Goal: Information Seeking & Learning: Learn about a topic

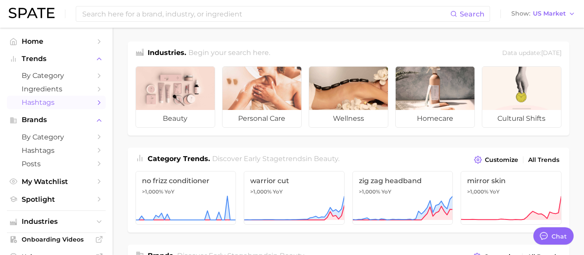
click at [41, 107] on link "Hashtags" at bounding box center [56, 102] width 99 height 13
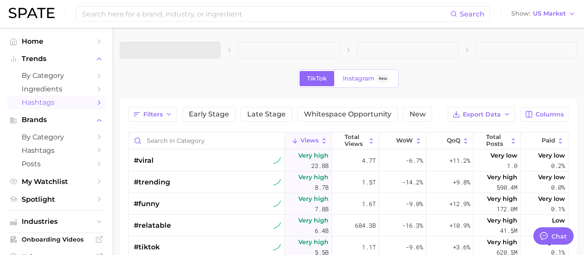
type textarea "x"
click at [360, 80] on span "Instagram" at bounding box center [359, 78] width 32 height 7
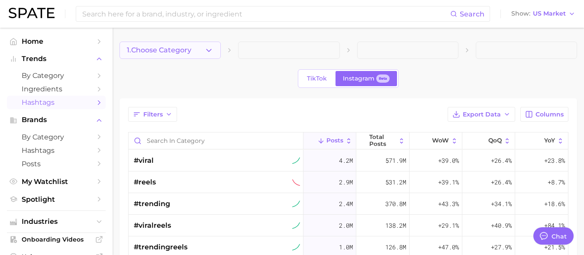
click at [209, 49] on icon "button" at bounding box center [208, 50] width 9 height 9
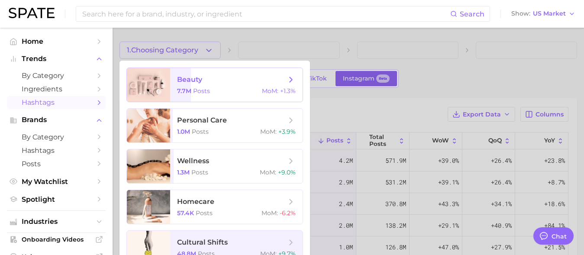
click at [211, 87] on div "7.7m Posts MoM : +1.3%" at bounding box center [236, 91] width 119 height 8
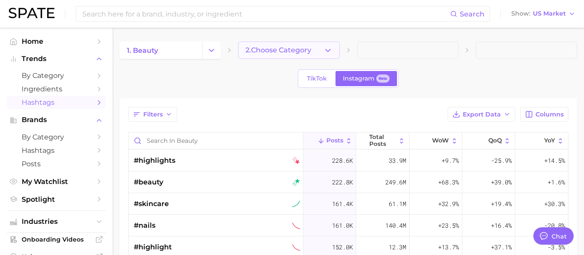
click at [287, 53] on span "2. Choose Category" at bounding box center [278, 50] width 66 height 8
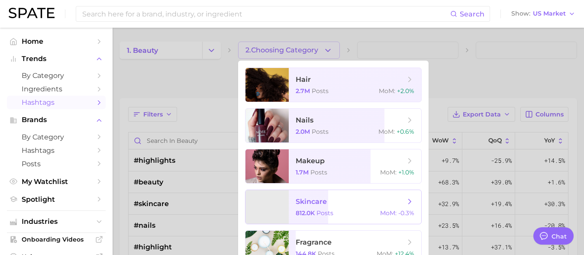
click at [334, 209] on span "skincare 812.0k Posts MoM : -0.3%" at bounding box center [355, 207] width 132 height 34
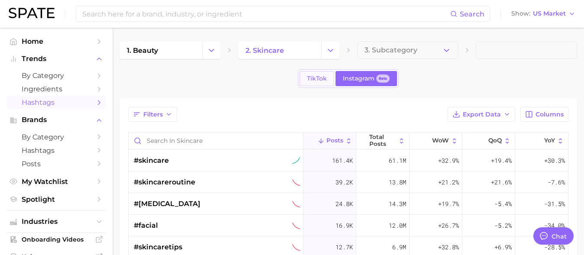
click at [325, 84] on link "TikTok" at bounding box center [317, 78] width 35 height 15
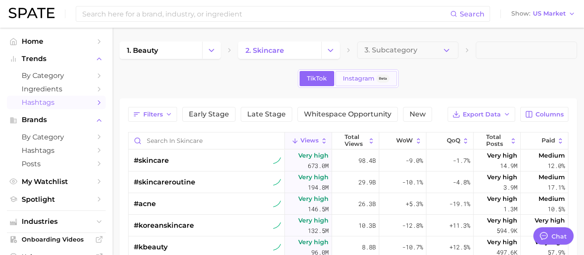
click at [374, 78] on span "Instagram" at bounding box center [359, 78] width 32 height 7
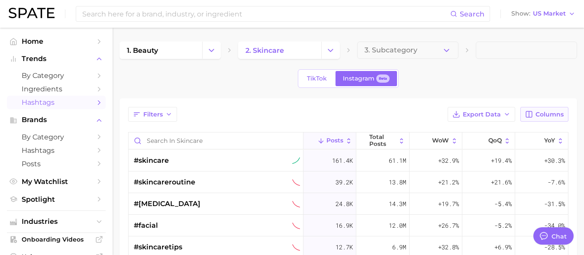
click at [548, 119] on button "Columns" at bounding box center [544, 114] width 48 height 15
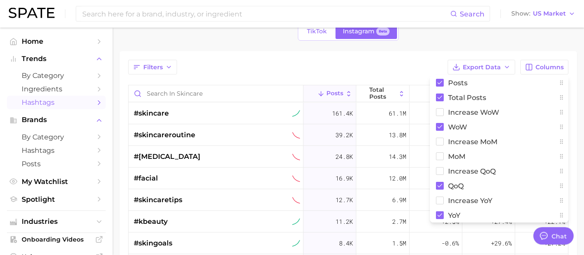
scroll to position [46, 0]
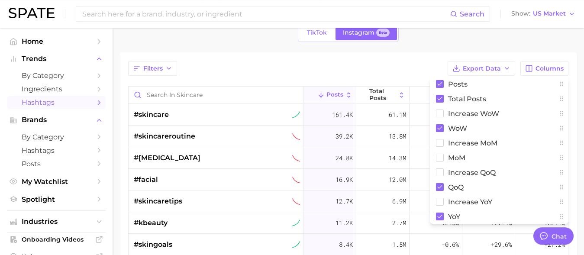
click at [387, 60] on div "Filters Export Data Columns Posts Total Posts Increase WoW WoW Increase MoM MoM…" at bounding box center [348, 200] width 458 height 297
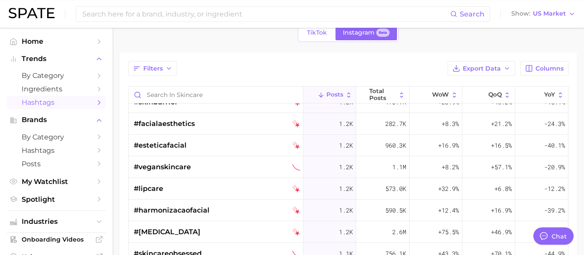
scroll to position [2179, 0]
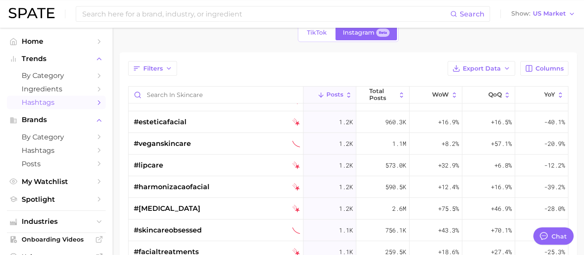
drag, startPoint x: 591, startPoint y: 130, endPoint x: 591, endPoint y: 182, distance: 51.9
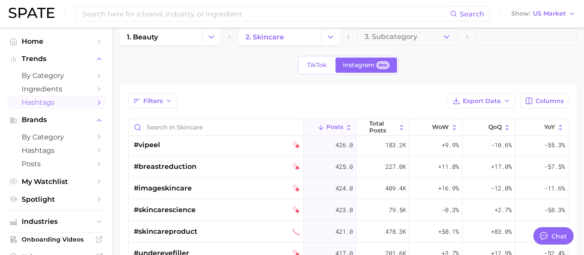
scroll to position [11, 0]
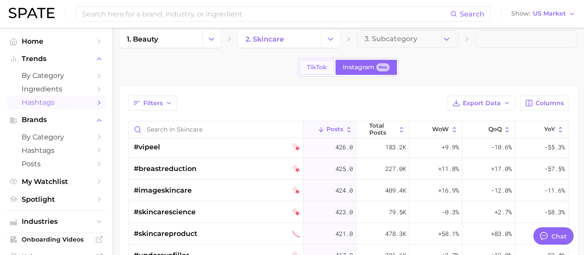
click at [316, 64] on span "TikTok" at bounding box center [317, 67] width 20 height 7
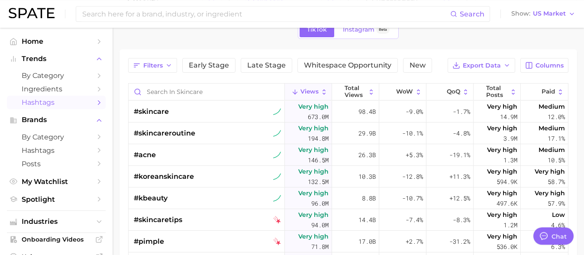
scroll to position [48, 0]
click at [213, 63] on span "Early Stage" at bounding box center [209, 66] width 40 height 7
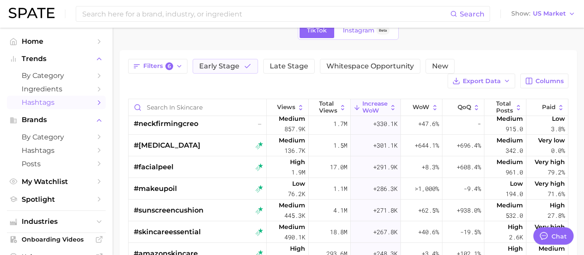
scroll to position [835, 0]
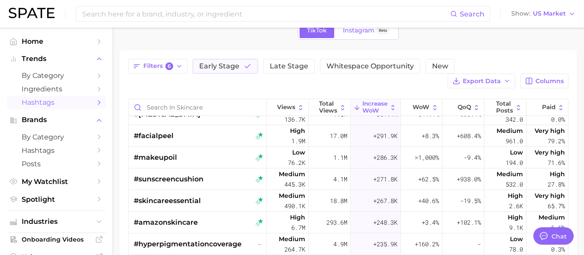
click at [371, 106] on span "Increase WoW" at bounding box center [374, 106] width 25 height 13
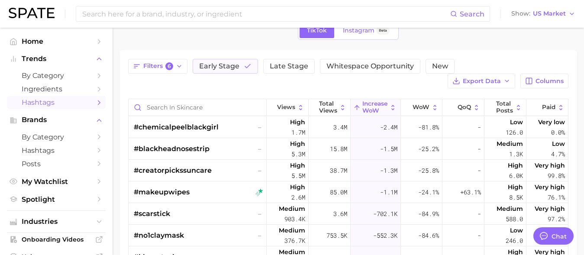
click at [368, 107] on span "Increase WoW" at bounding box center [374, 106] width 25 height 13
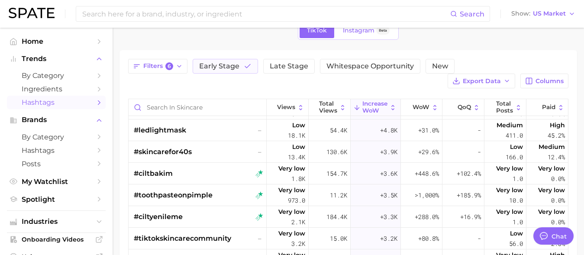
scroll to position [2905, 0]
